Goal: Find specific page/section: Locate item on page

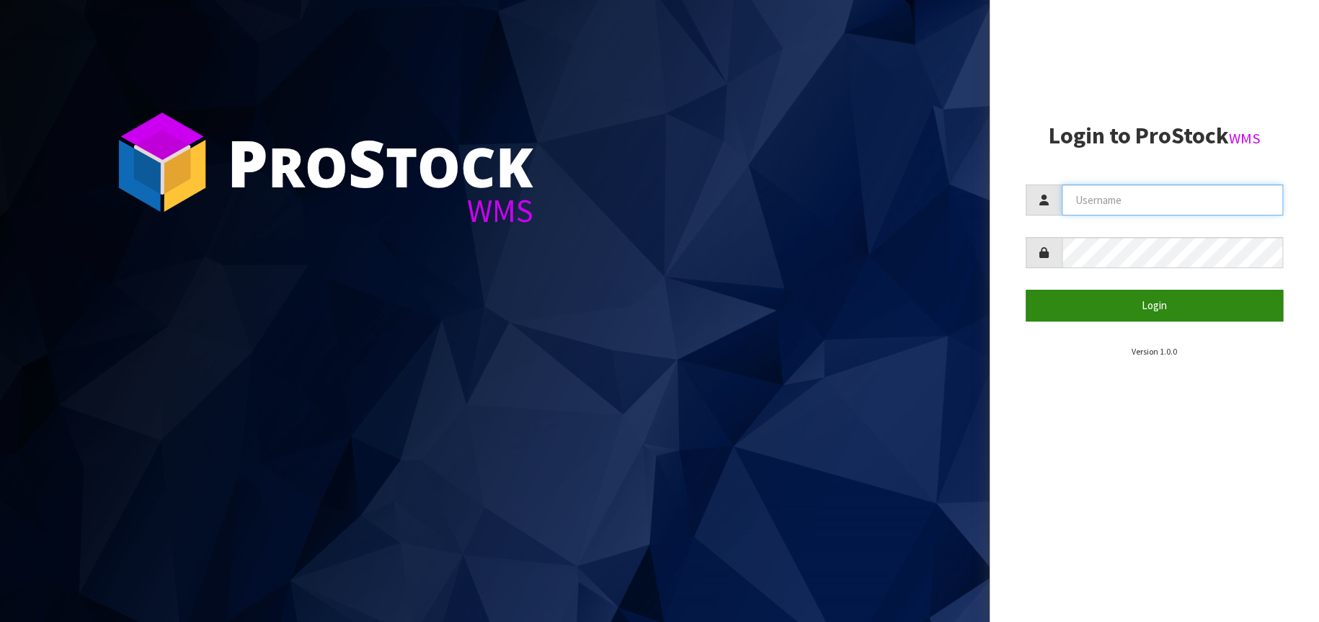
type input "[EMAIL_ADDRESS][DOMAIN_NAME]"
click at [1161, 303] on button "Login" at bounding box center [1154, 305] width 258 height 31
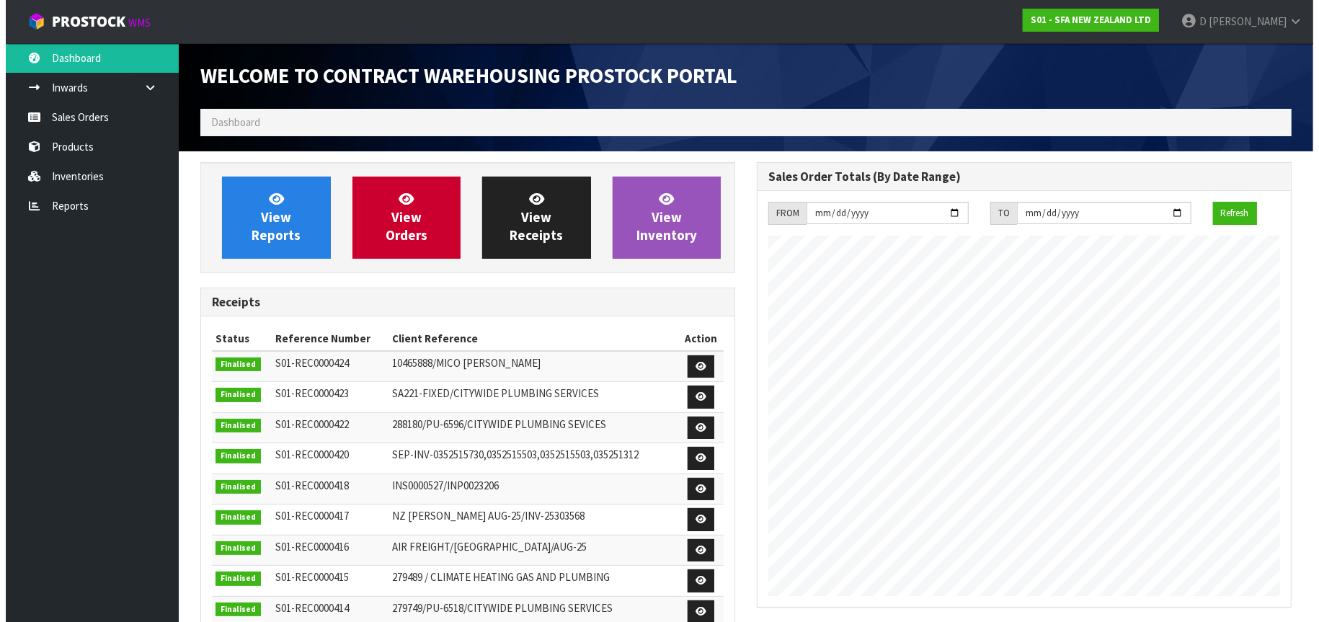
scroll to position [798, 556]
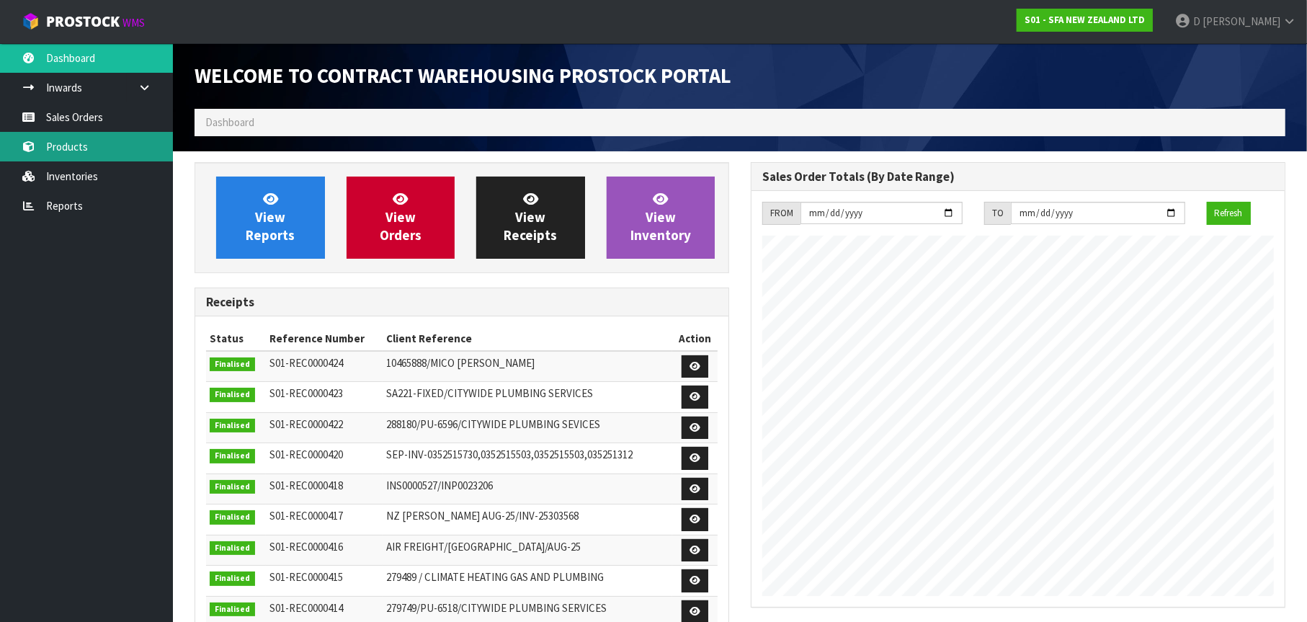
click at [80, 153] on link "Products" at bounding box center [86, 147] width 173 height 30
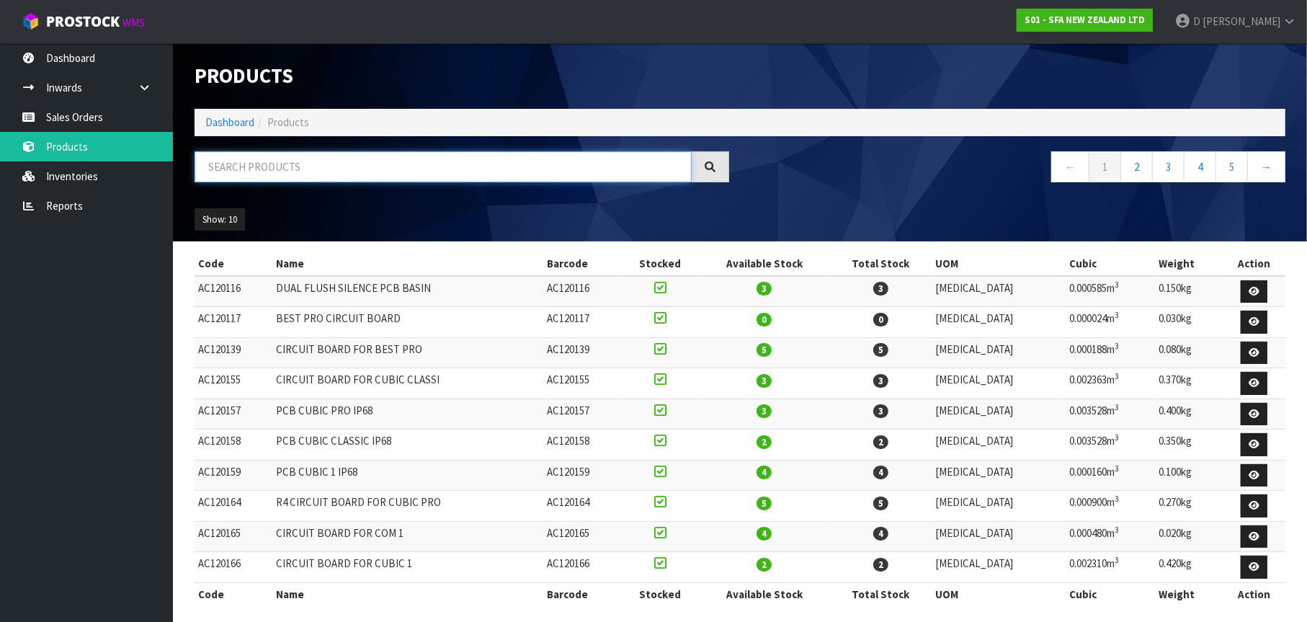
click at [234, 170] on input "text" at bounding box center [443, 166] width 497 height 31
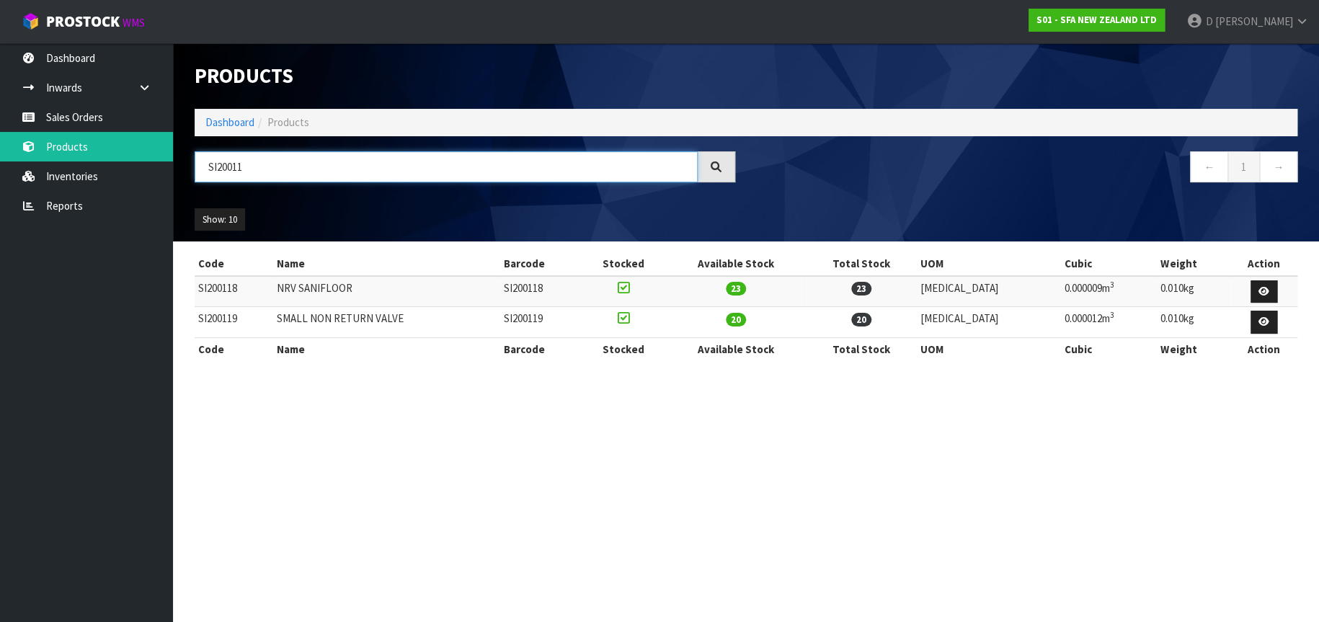
type input "SI20011"
drag, startPoint x: 414, startPoint y: 316, endPoint x: 298, endPoint y: 316, distance: 116.0
click at [290, 316] on td "SMALL NON RETURN VALVE" at bounding box center [385, 322] width 227 height 31
copy td "SMALL NON RETURN VALVE"
